Goal: Task Accomplishment & Management: Manage account settings

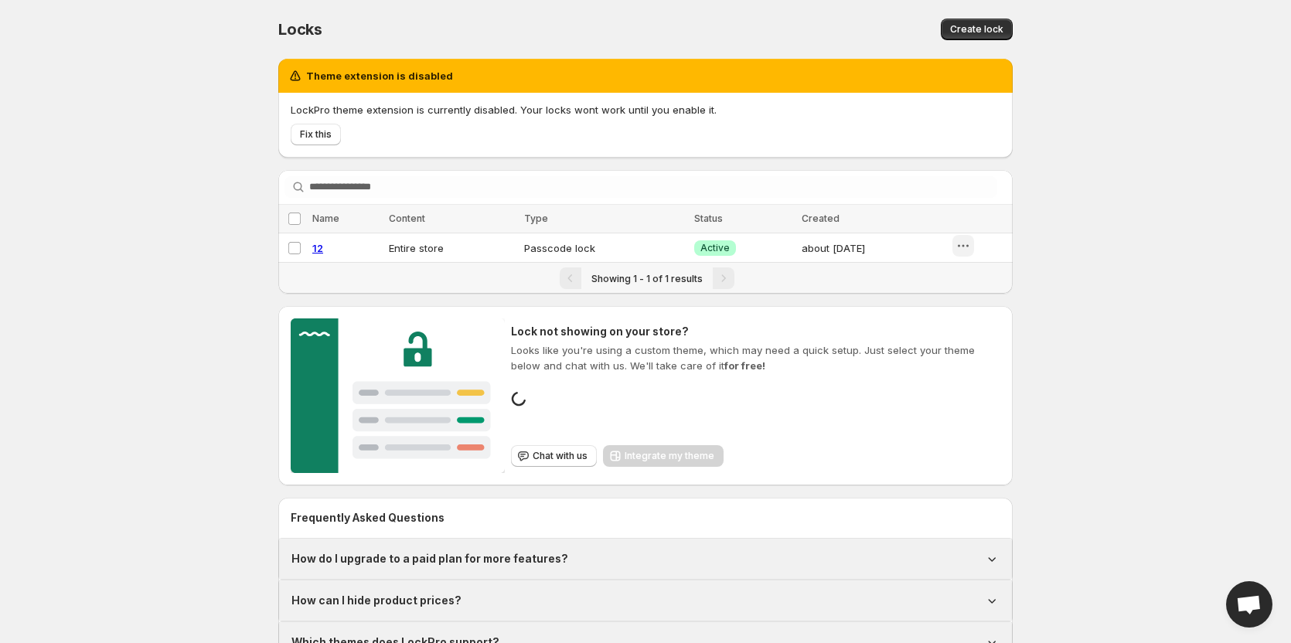
click at [966, 146] on div "LockPro theme extension is currently disabled. Your locks wont work until you e…" at bounding box center [645, 125] width 735 height 65
click at [968, 248] on icon "button" at bounding box center [963, 245] width 15 height 15
click at [318, 247] on span "12" at bounding box center [317, 248] width 11 height 12
select select "******"
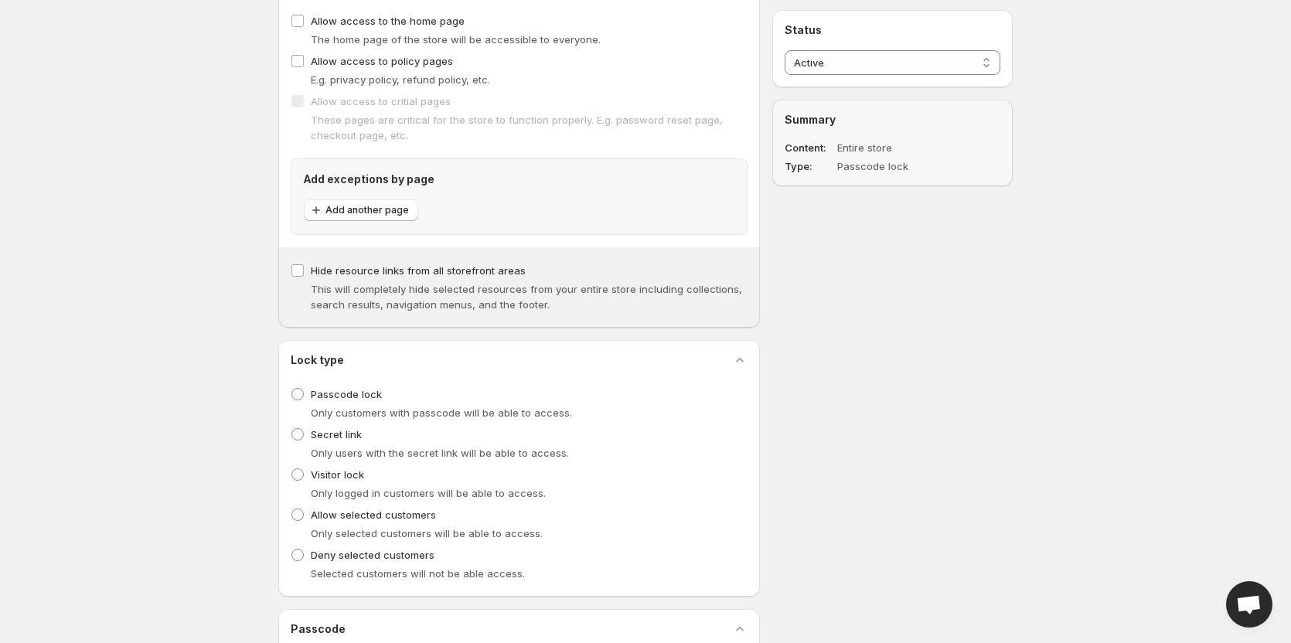
scroll to position [232, 0]
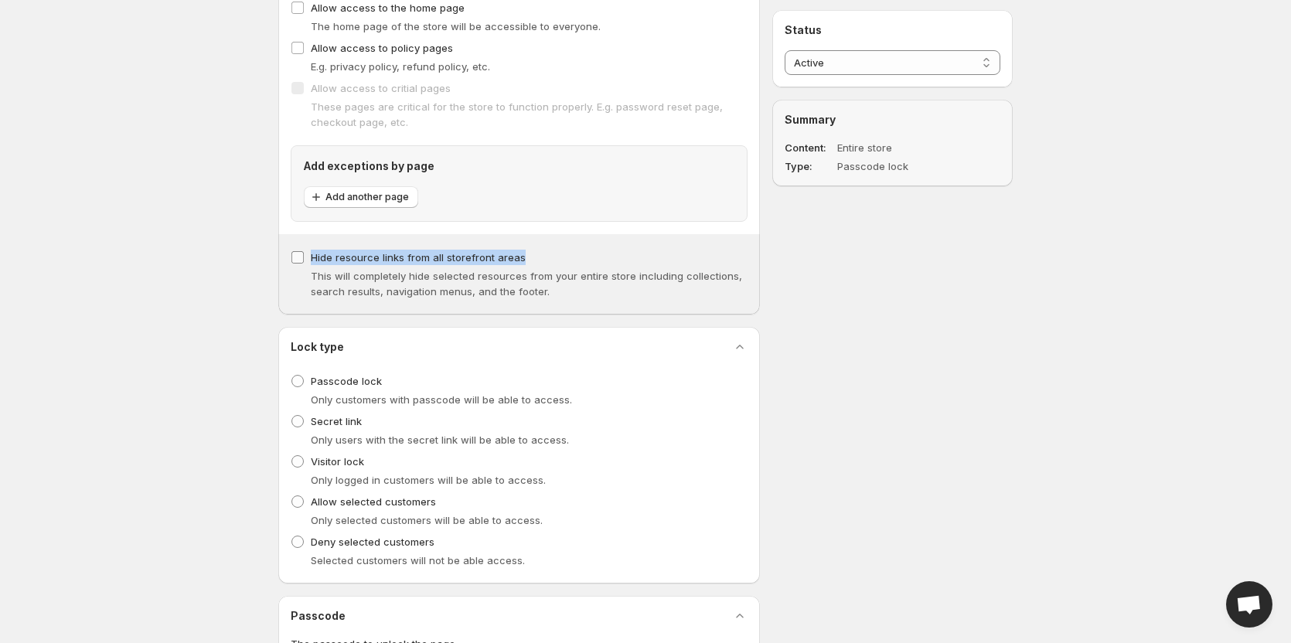
drag, startPoint x: 522, startPoint y: 261, endPoint x: 309, endPoint y: 254, distance: 212.8
click at [309, 254] on div "Hide resource links from all storefront areas This will completely hide selecte…" at bounding box center [519, 273] width 457 height 53
copy span "Hide resource links from all storefront areas"
